Goal: Transaction & Acquisition: Subscribe to service/newsletter

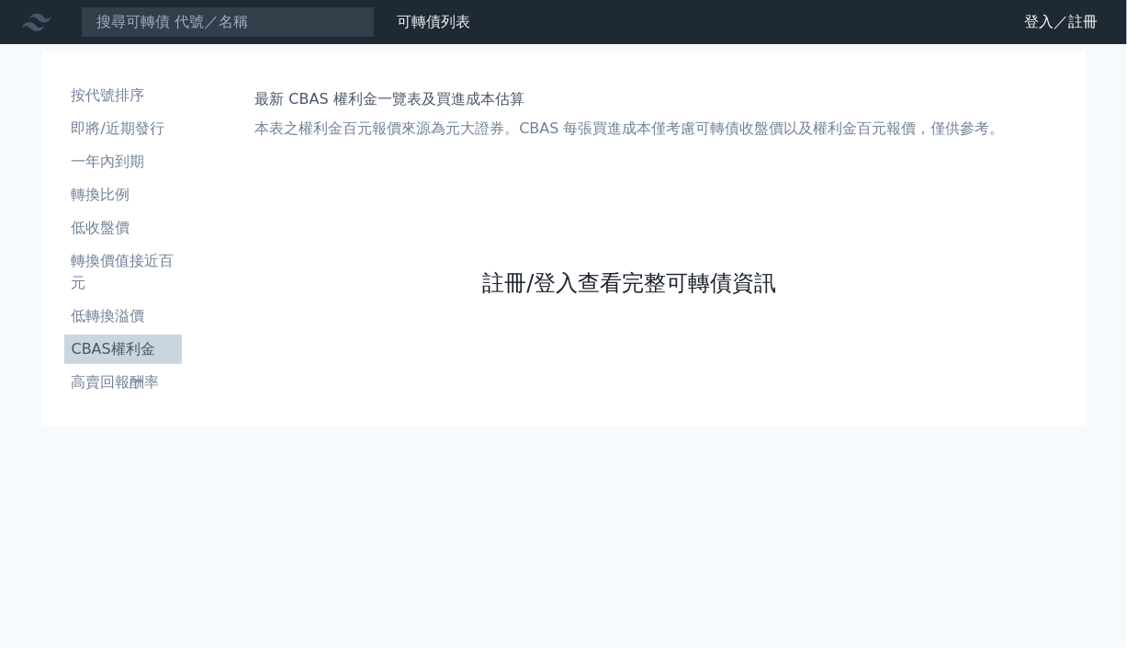
click at [507, 285] on link "註冊/登入查看完整可轉債資訊" at bounding box center [629, 282] width 294 height 29
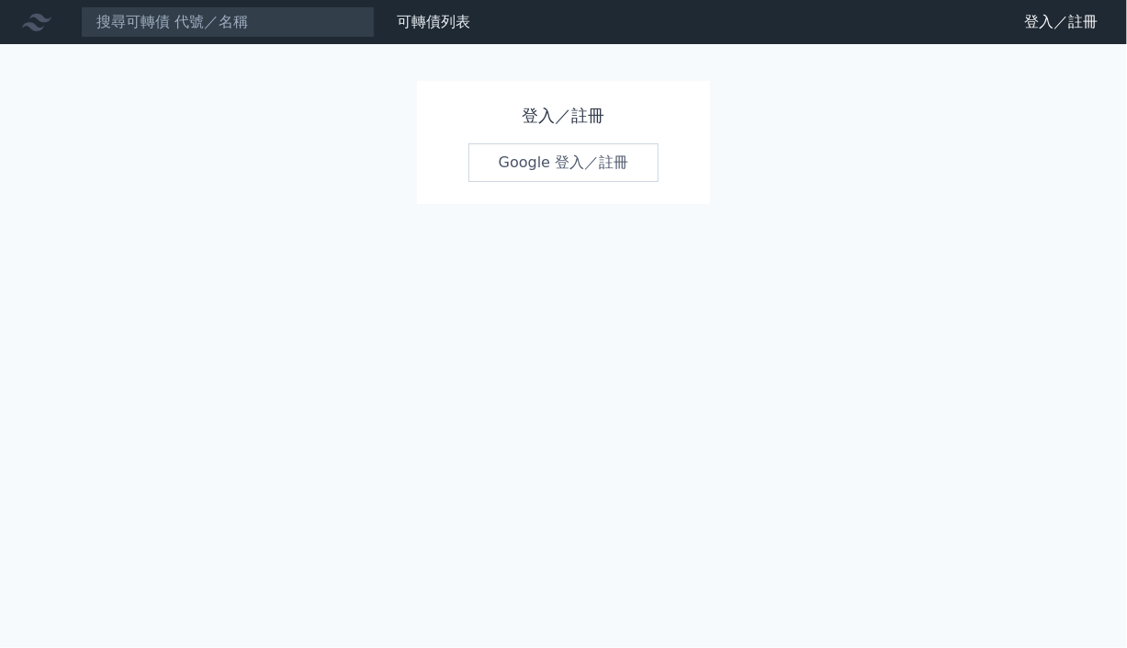
click at [548, 171] on link "Google 登入／註冊" at bounding box center [564, 162] width 191 height 39
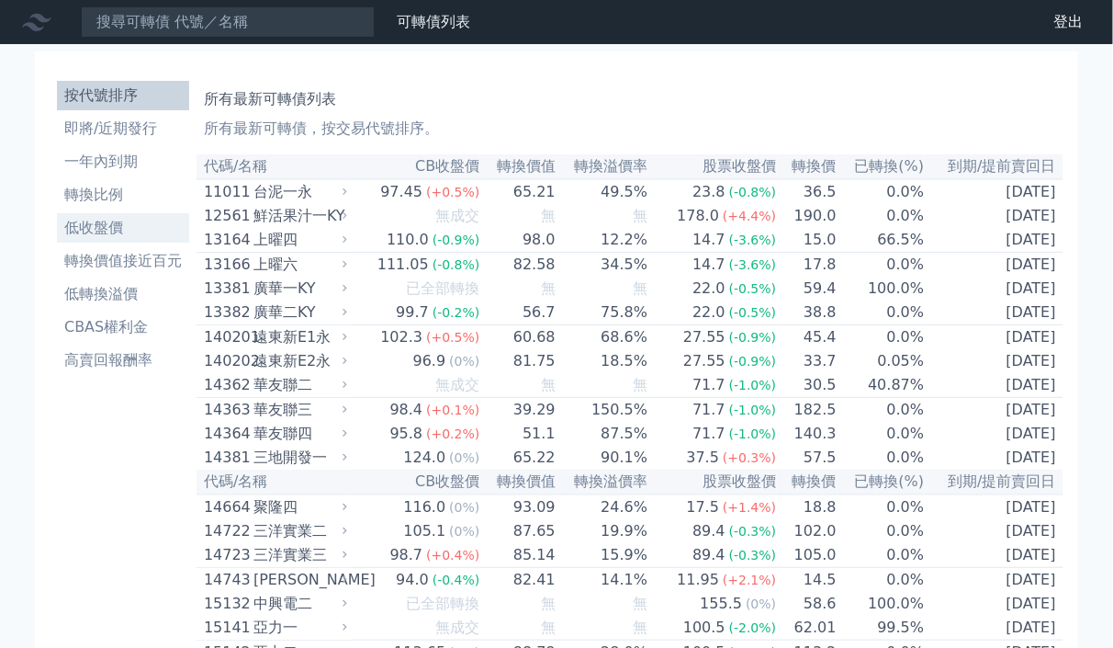
click at [115, 233] on li "低收盤價" at bounding box center [123, 228] width 132 height 22
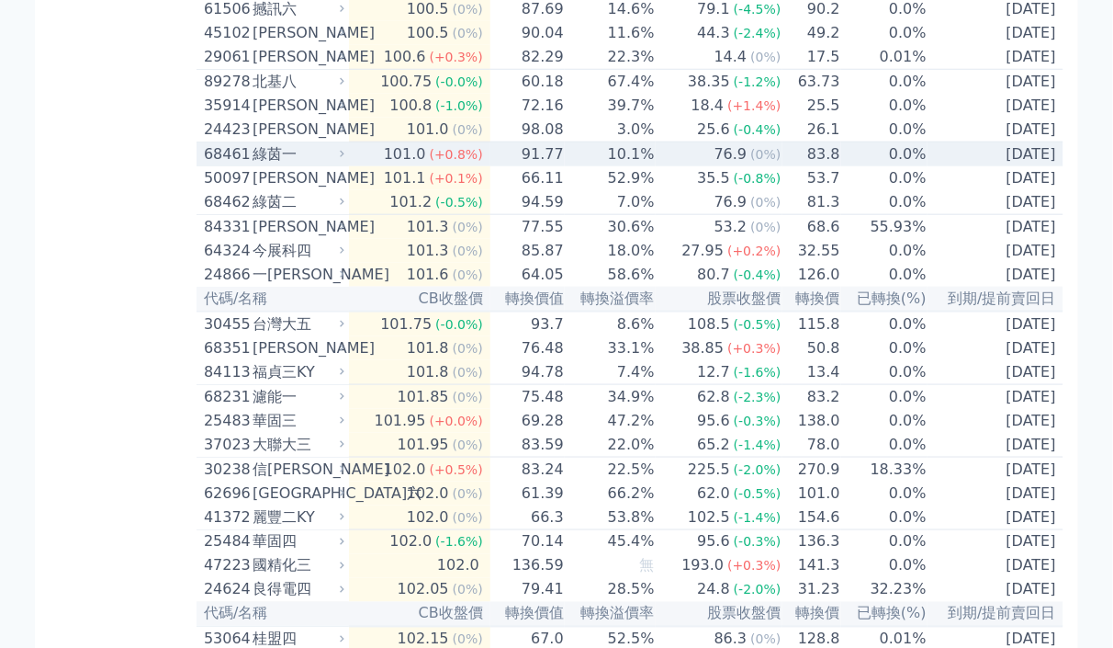
scroll to position [2572, 0]
